Goal: Task Accomplishment & Management: Complete application form

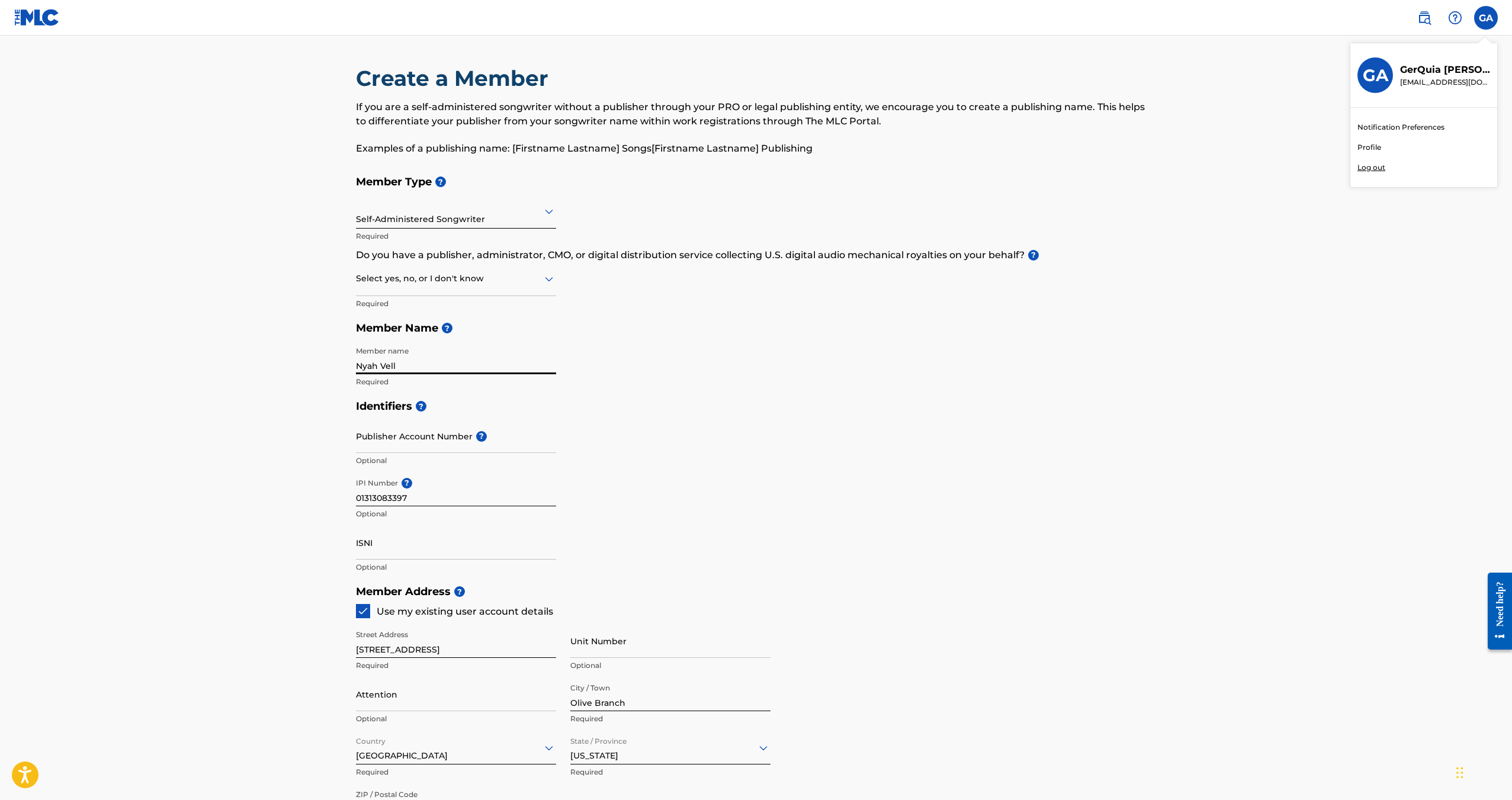
drag, startPoint x: 402, startPoint y: 366, endPoint x: 319, endPoint y: 365, distance: 83.0
click at [319, 365] on main "Create a Member If you are a self-administered songwriter without a publisher t…" at bounding box center [756, 567] width 1512 height 1063
type input "GerQuia Abner"
click at [319, 365] on main "Create a Member If you are a self-administered songwriter without a publisher t…" at bounding box center [756, 567] width 1512 height 1063
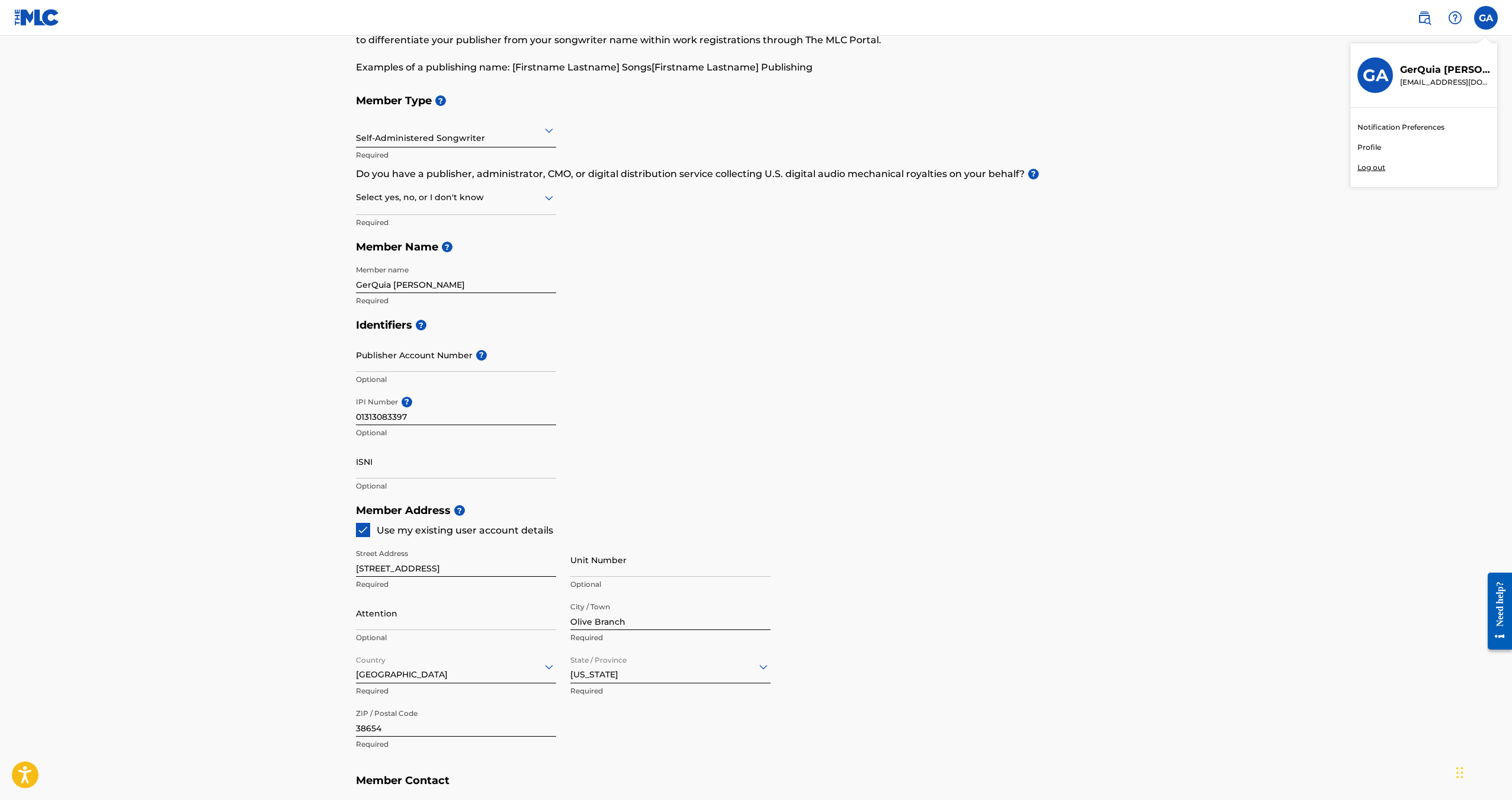
scroll to position [60, 0]
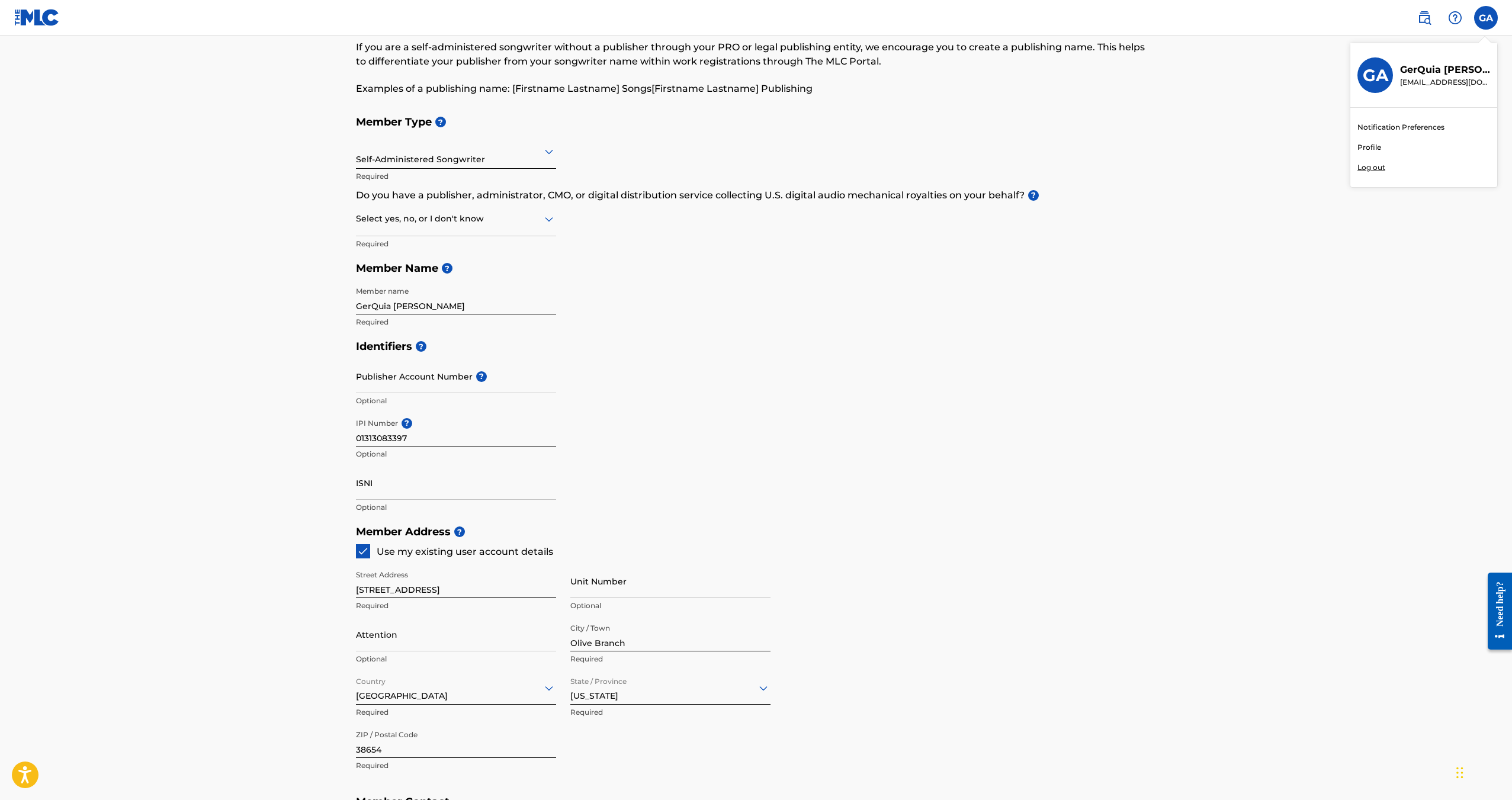
click at [520, 221] on div at bounding box center [456, 218] width 200 height 15
click at [428, 275] on div "No" at bounding box center [456, 276] width 199 height 26
click at [652, 265] on h5 "Member Name ?" at bounding box center [756, 268] width 800 height 25
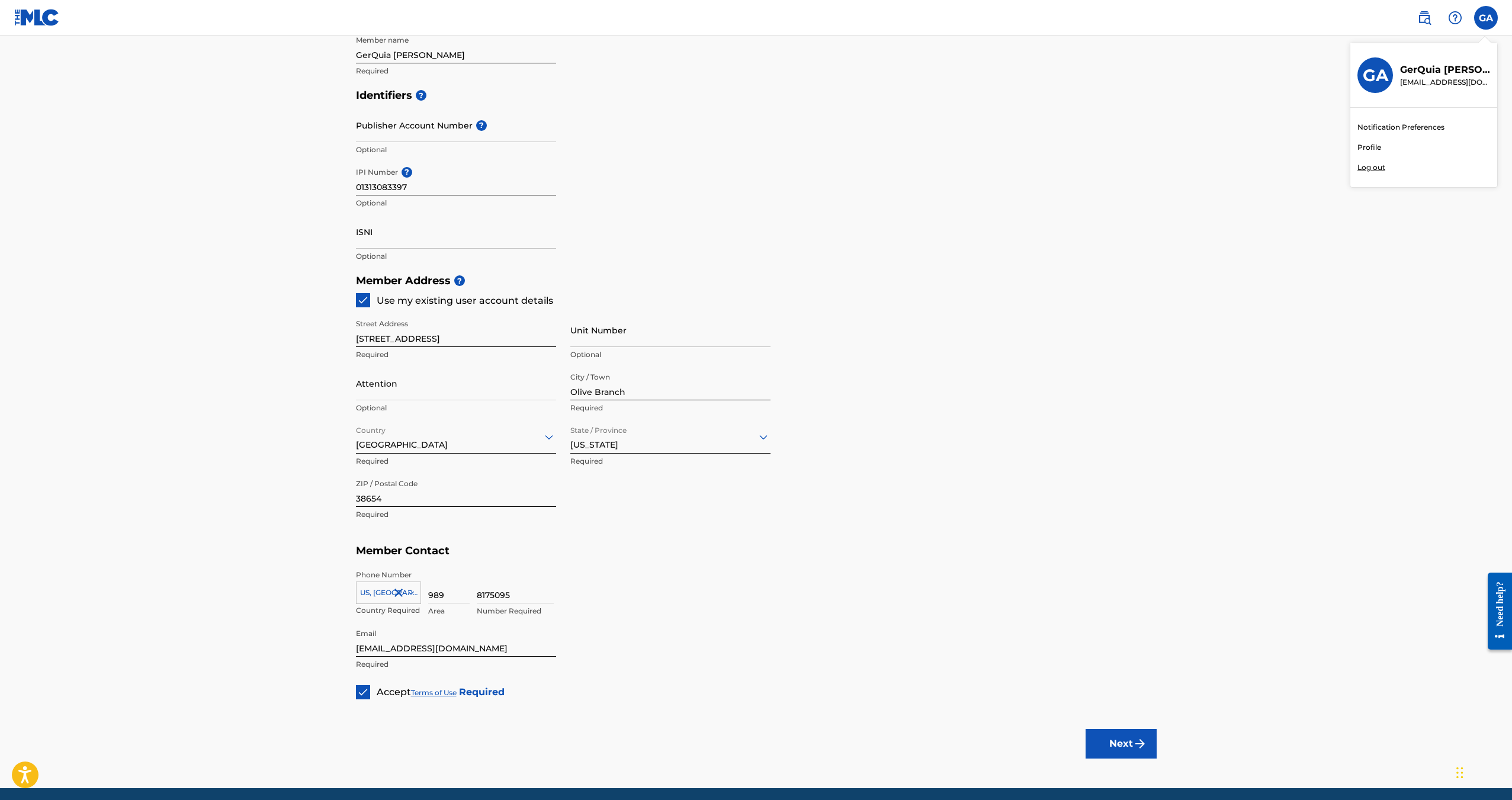
scroll to position [356, 0]
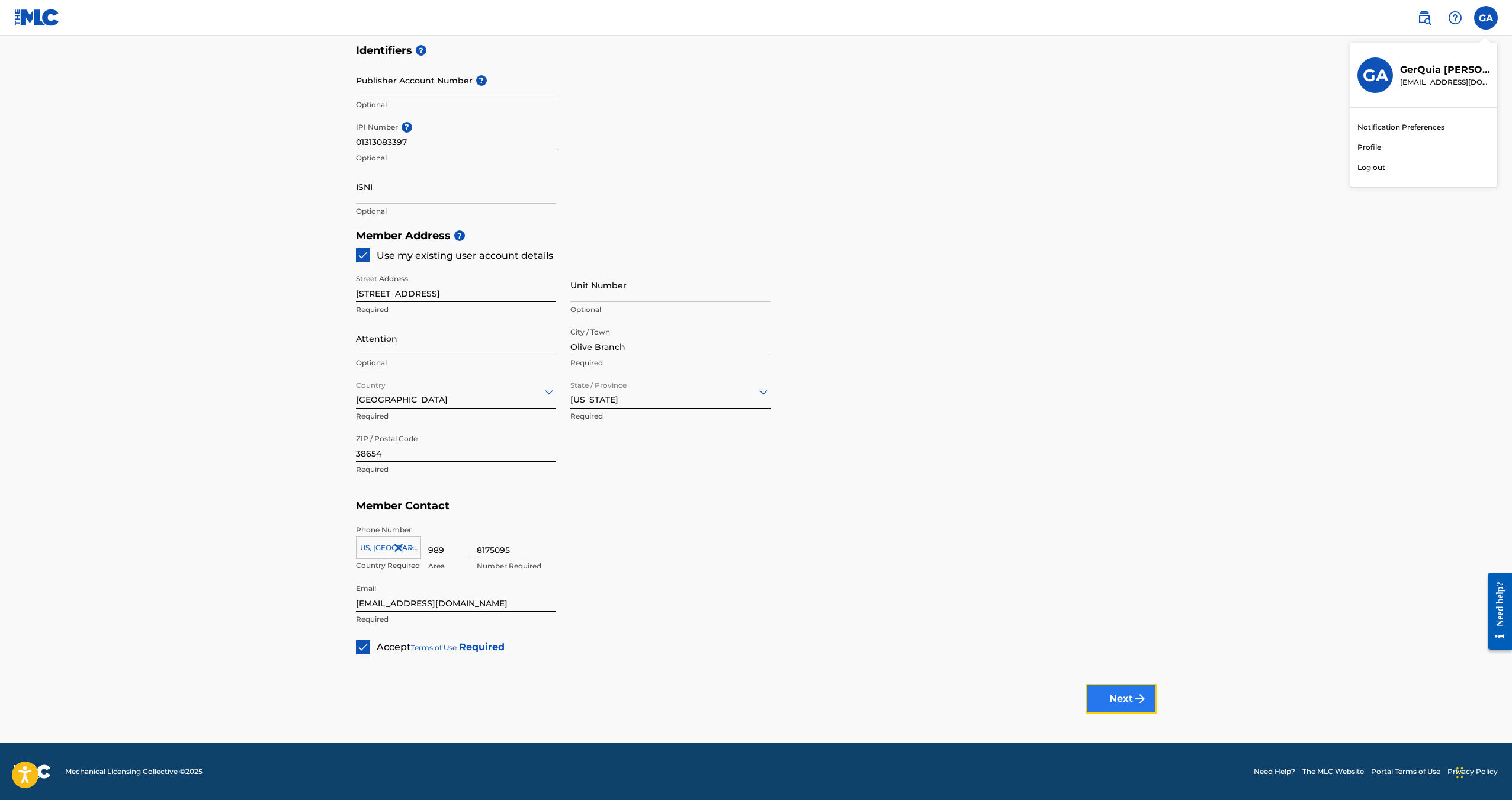
click at [1127, 694] on button "Next" at bounding box center [1120, 698] width 71 height 30
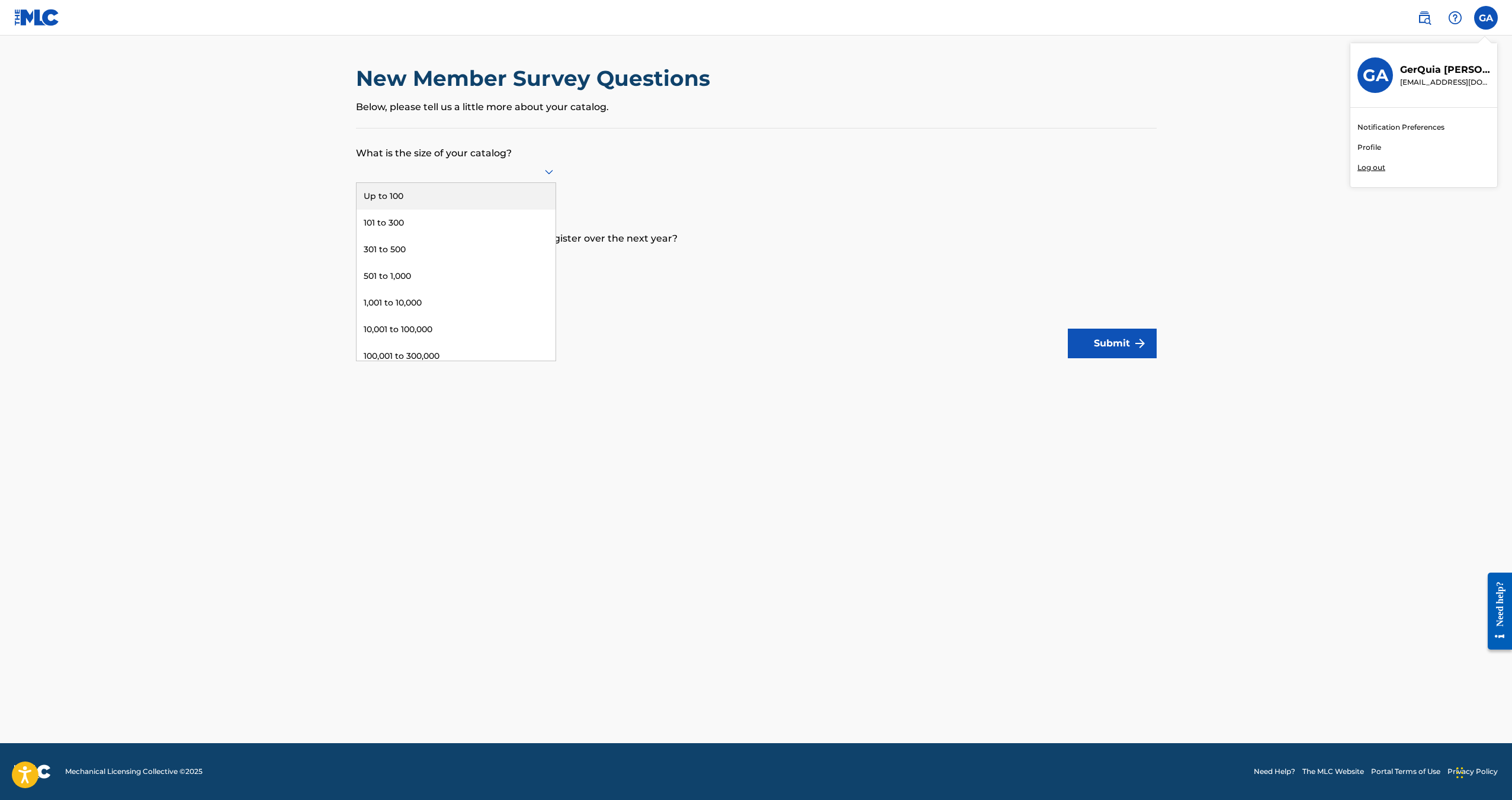
click at [506, 173] on div at bounding box center [456, 171] width 200 height 15
click at [506, 193] on div "Up to 100" at bounding box center [456, 196] width 199 height 26
click at [463, 264] on div at bounding box center [456, 257] width 200 height 23
click at [455, 284] on div "Up to 100" at bounding box center [456, 281] width 199 height 26
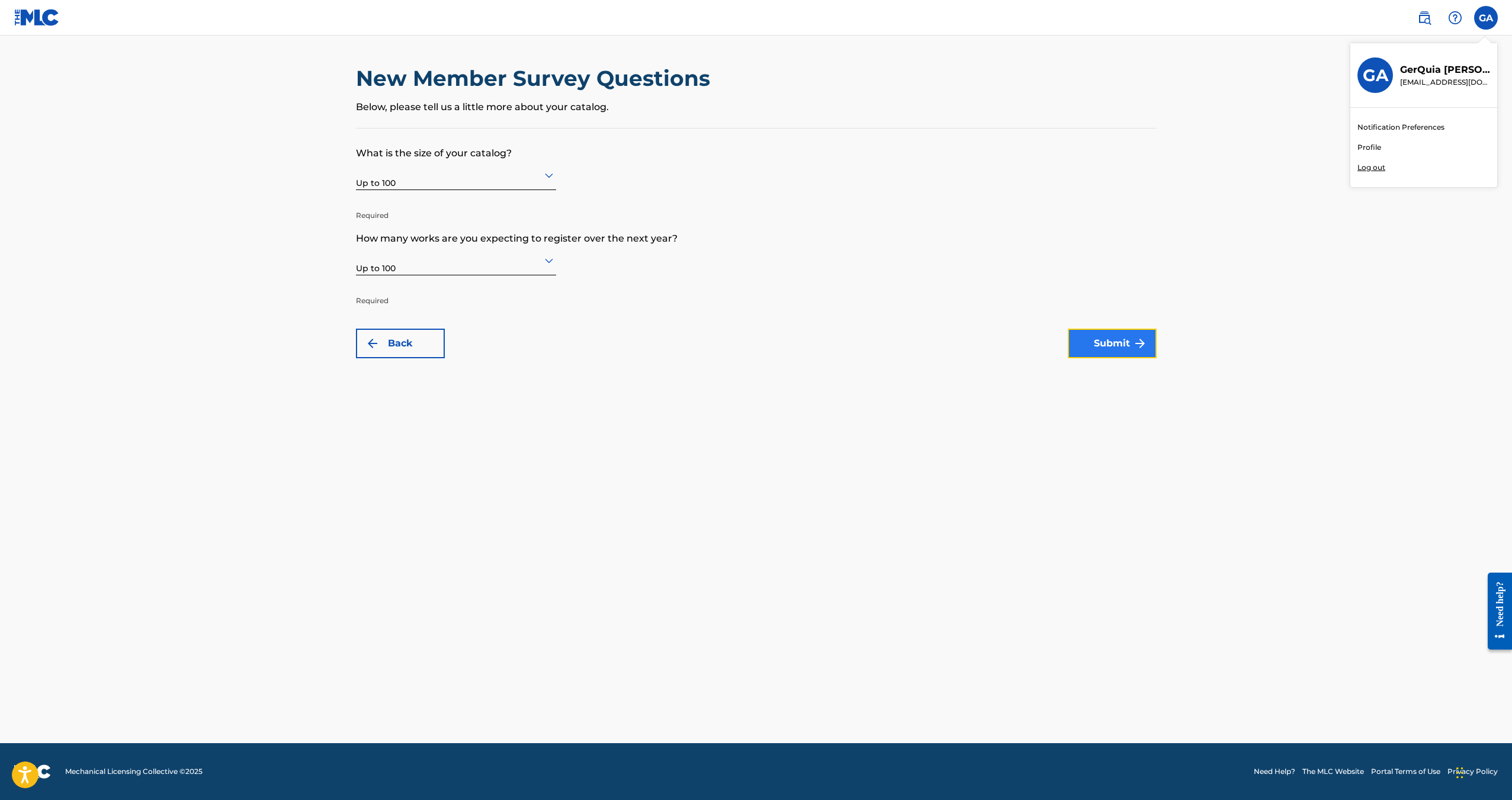
click at [1107, 346] on button "Submit" at bounding box center [1111, 343] width 89 height 30
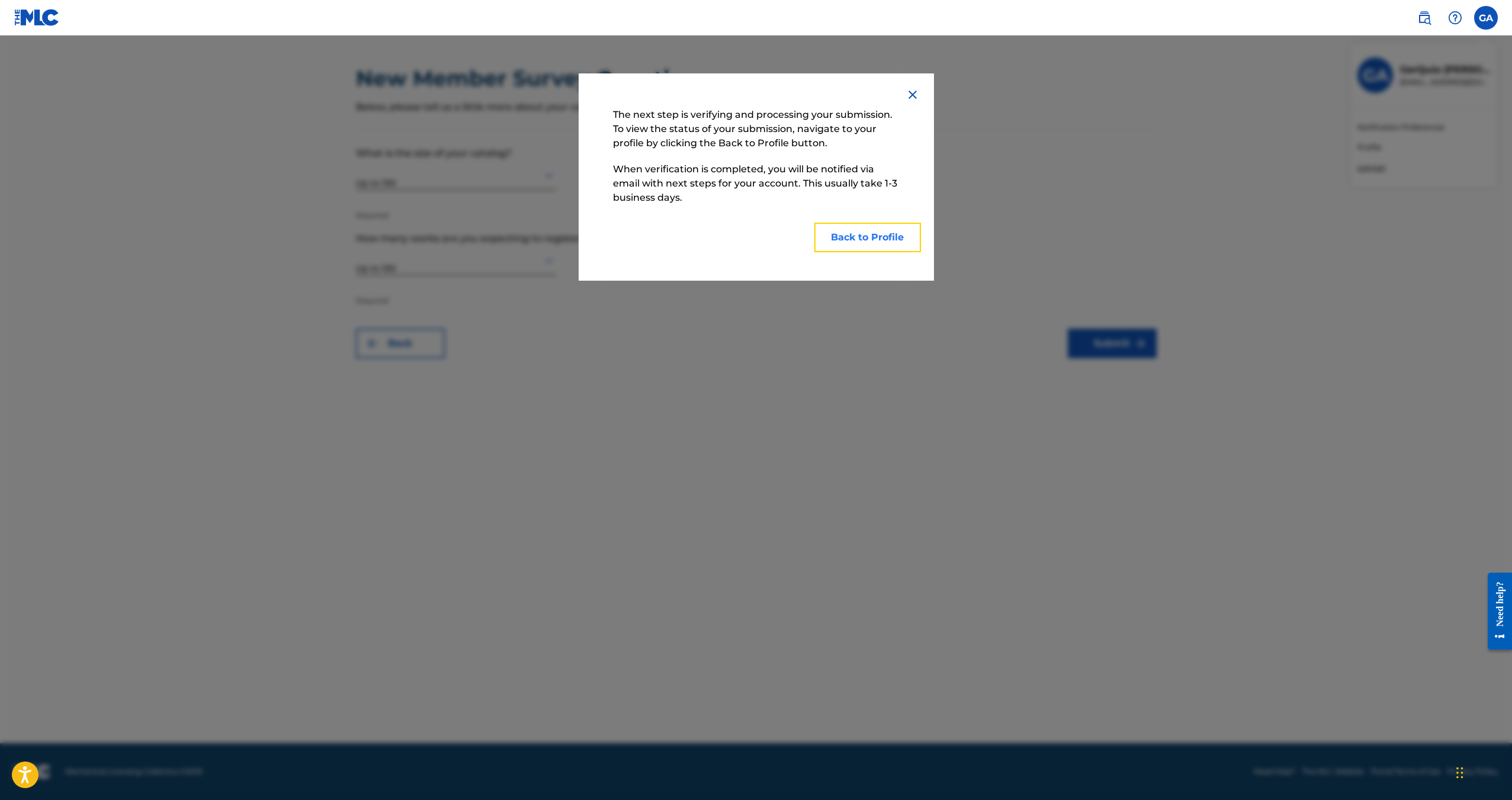
click at [848, 237] on button "Back to Profile" at bounding box center [868, 237] width 107 height 30
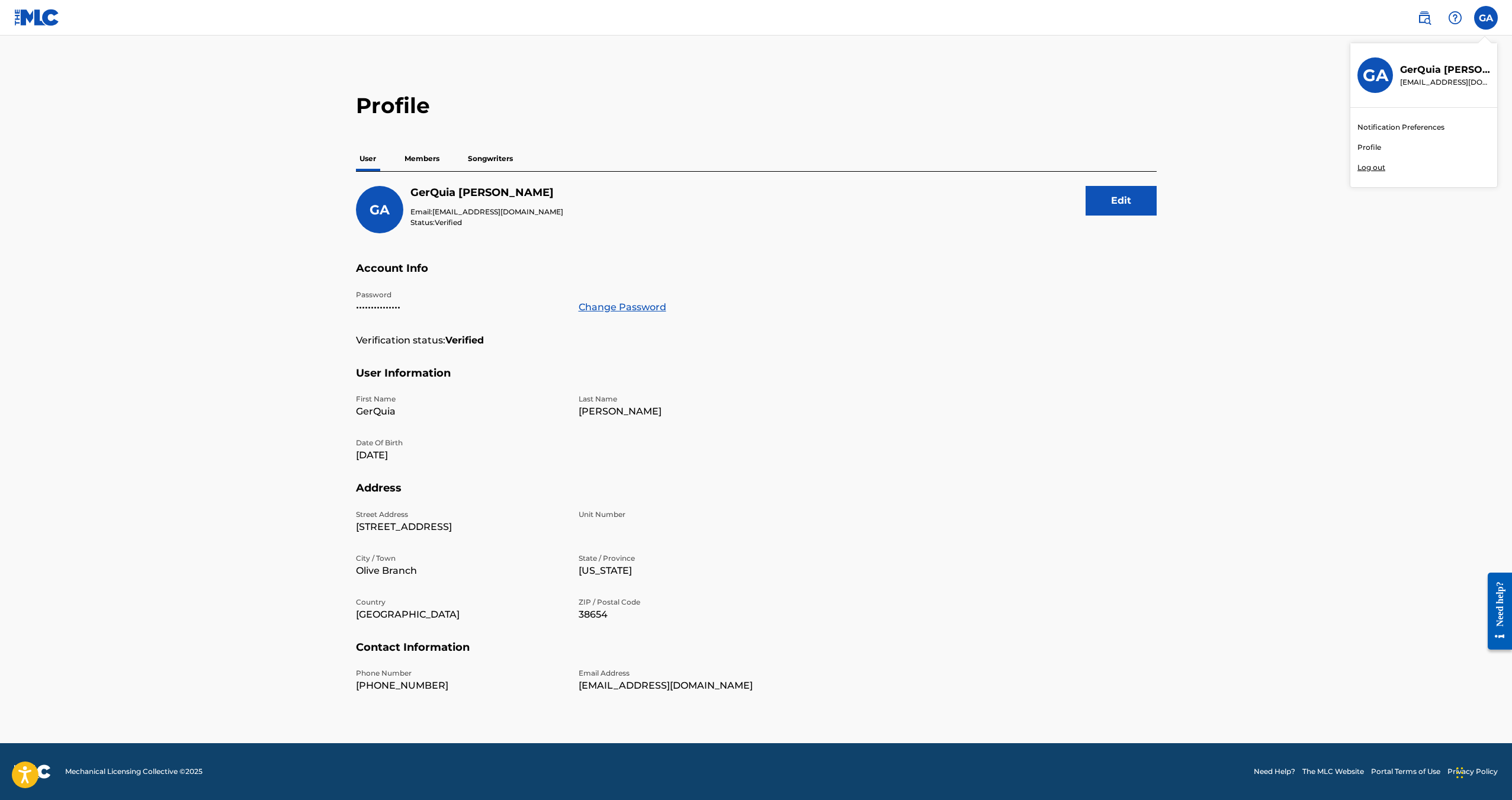
click at [1368, 144] on link "Profile" at bounding box center [1368, 147] width 24 height 11
click at [43, 18] on img at bounding box center [37, 18] width 46 height 18
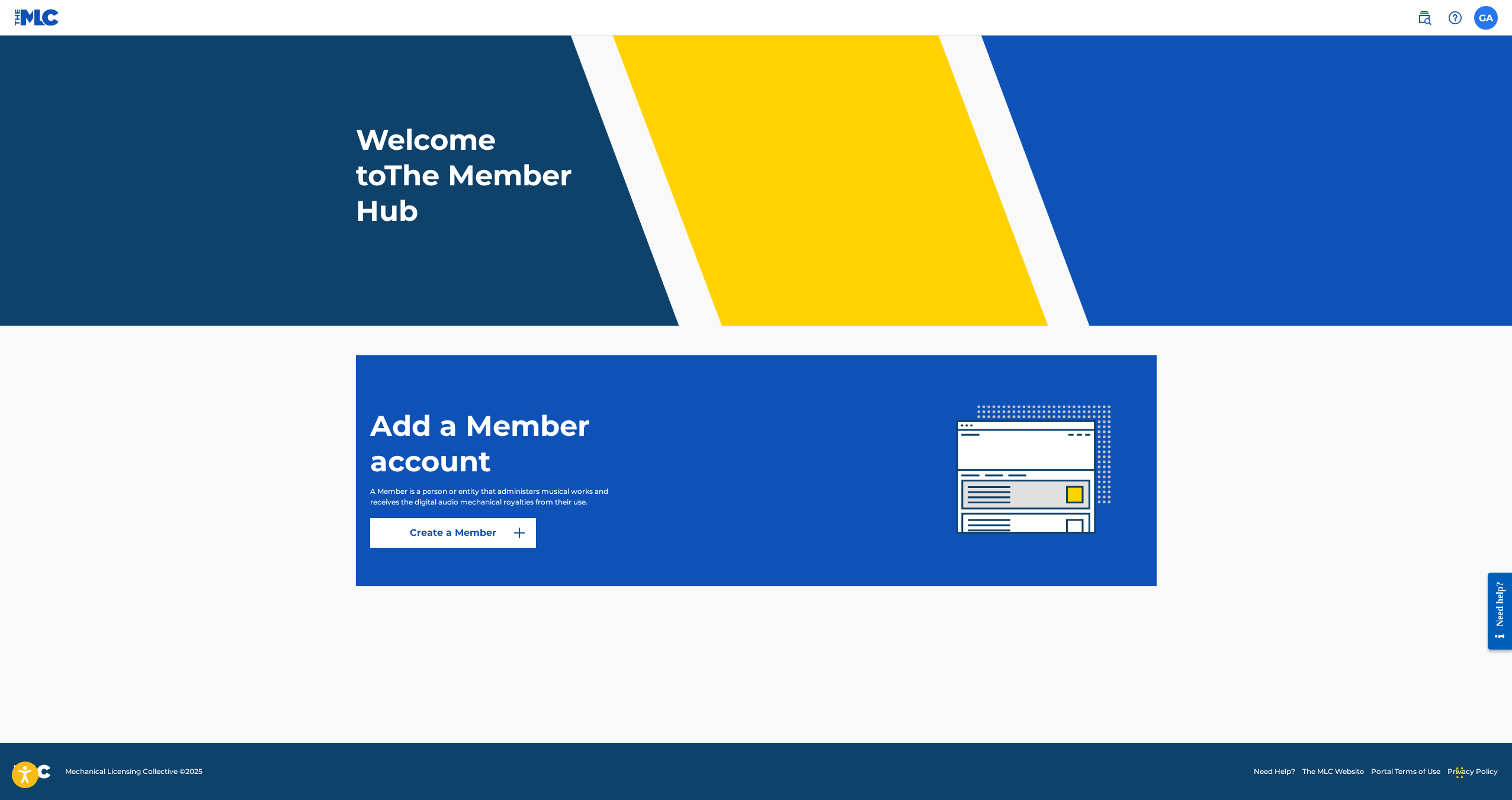
click at [1488, 17] on label at bounding box center [1485, 18] width 24 height 24
click at [1486, 18] on input "GA GerQuia Abner contact@gerquiaabner.com Notification Preferences Profile Log …" at bounding box center [1486, 18] width 0 height 0
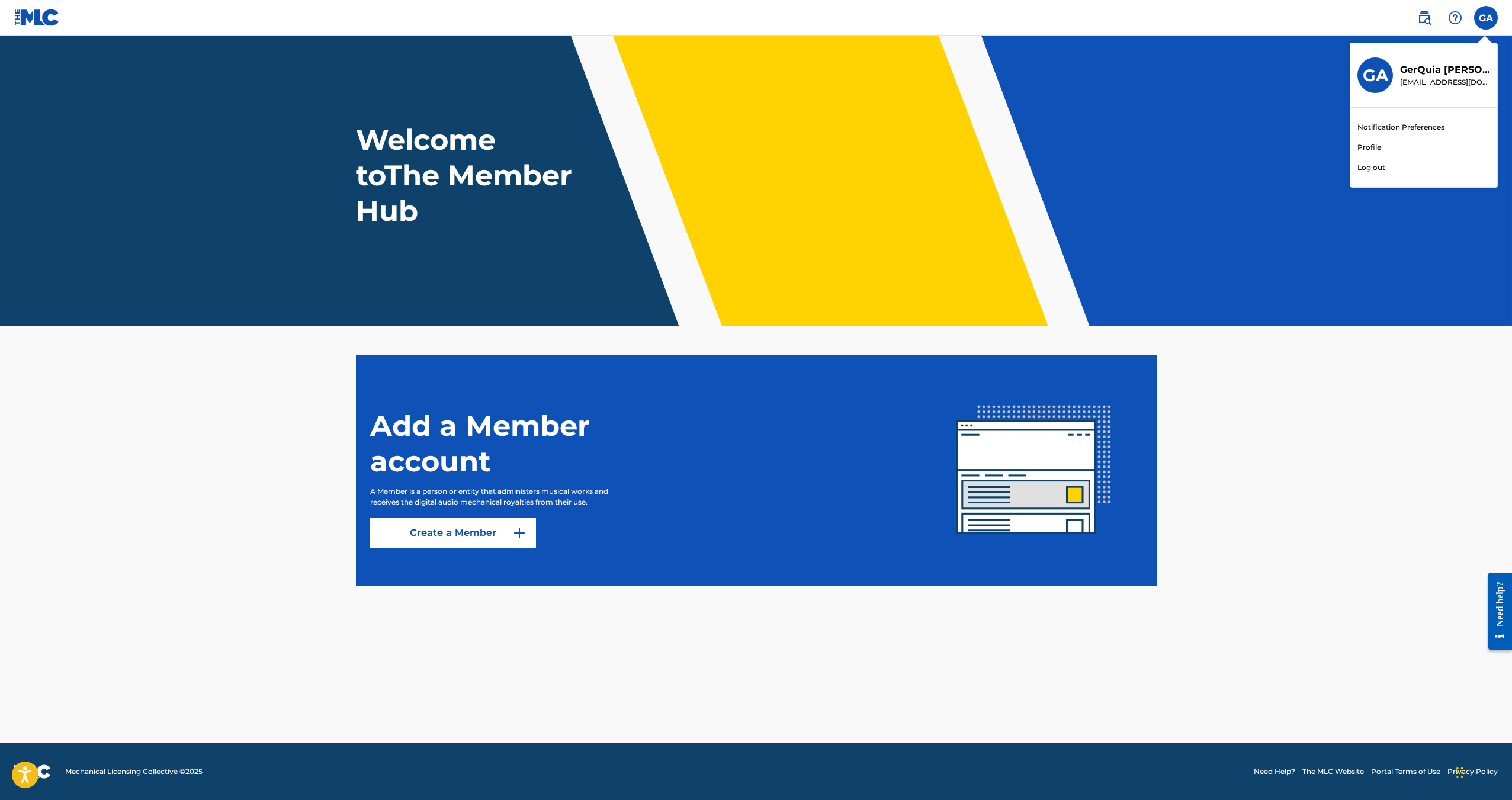
click at [1397, 127] on link "Notification Preferences" at bounding box center [1400, 127] width 87 height 11
